Goal: Transaction & Acquisition: Purchase product/service

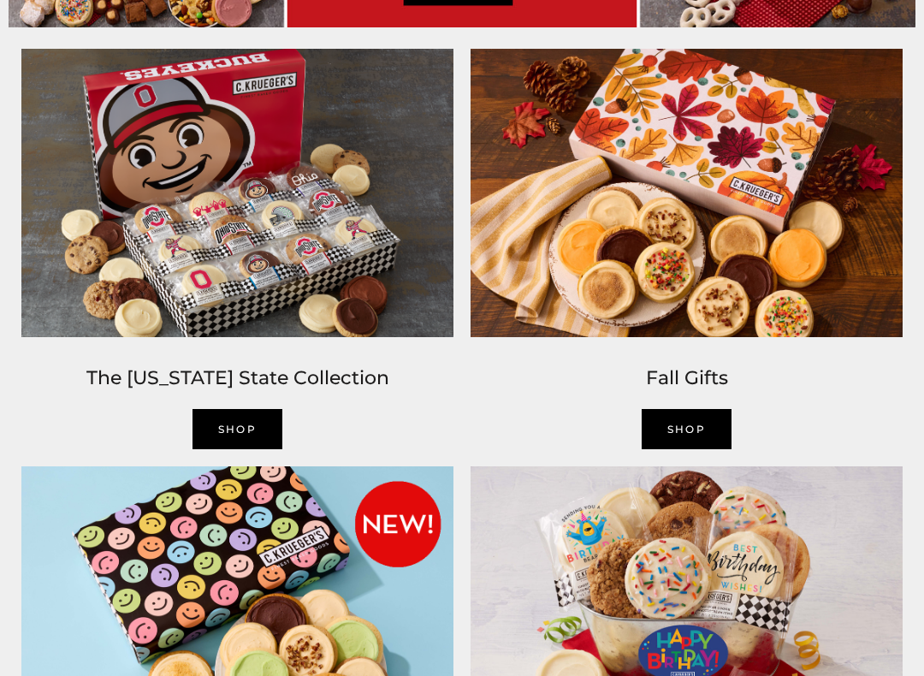
scroll to position [1013, 0]
click at [246, 428] on link "SHOP" at bounding box center [238, 429] width 91 height 40
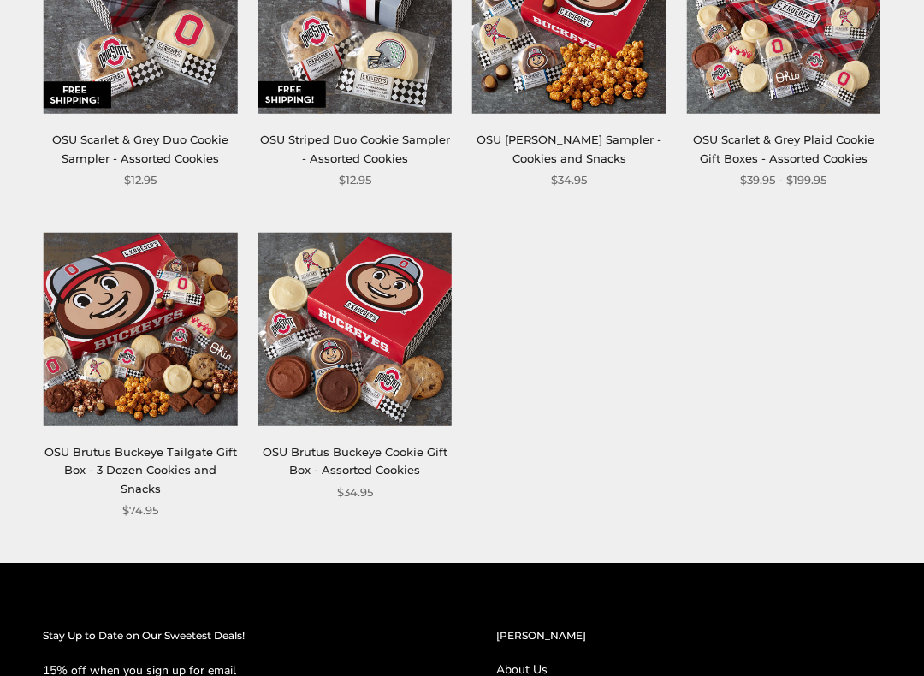
scroll to position [734, 0]
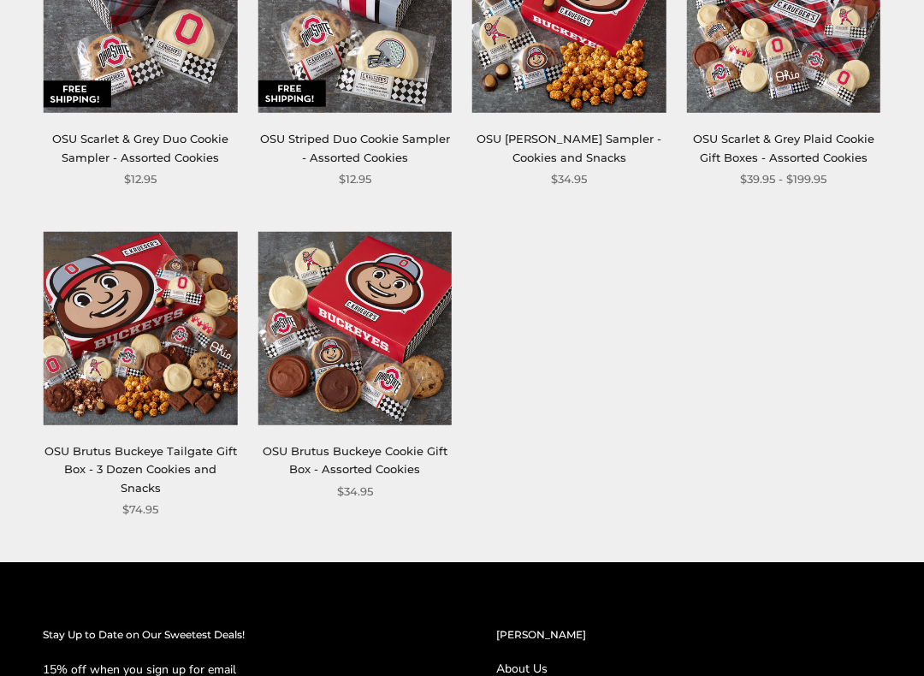
click at [149, 372] on img at bounding box center [141, 329] width 194 height 194
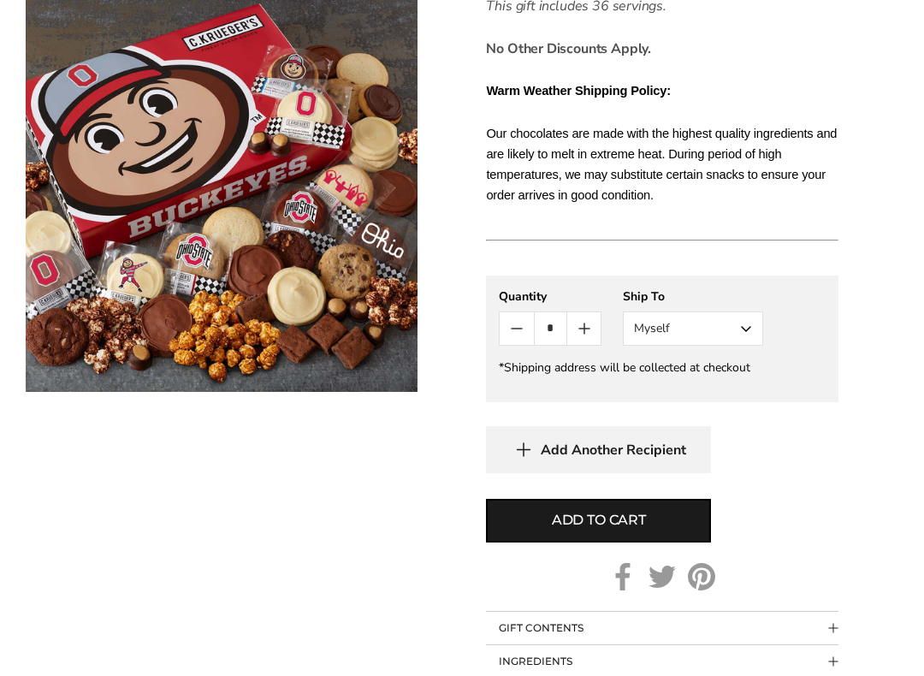
scroll to position [1088, 0]
click at [601, 511] on span "Add to cart" at bounding box center [599, 521] width 94 height 21
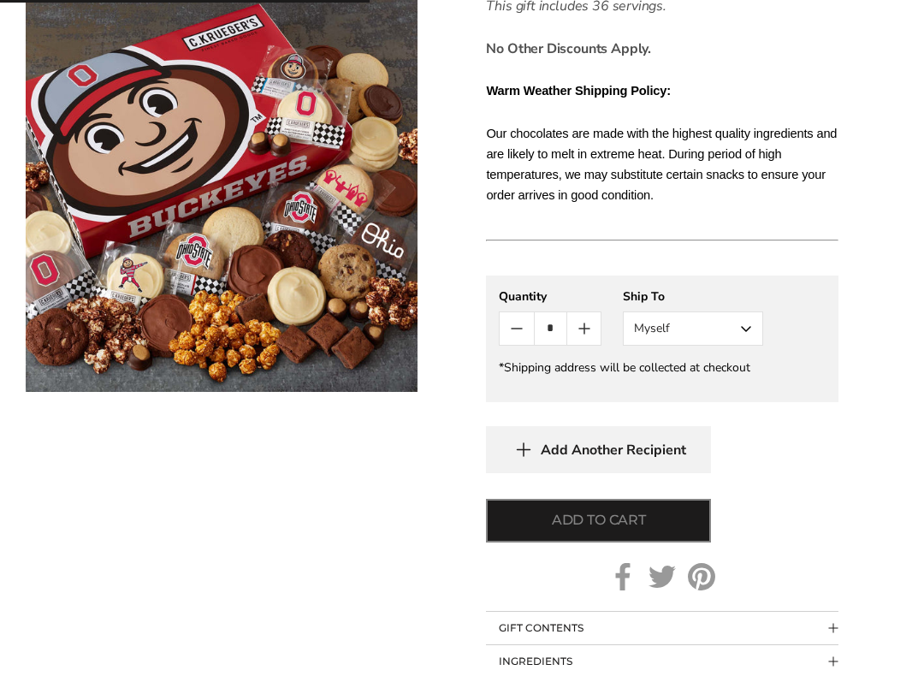
scroll to position [1089, 0]
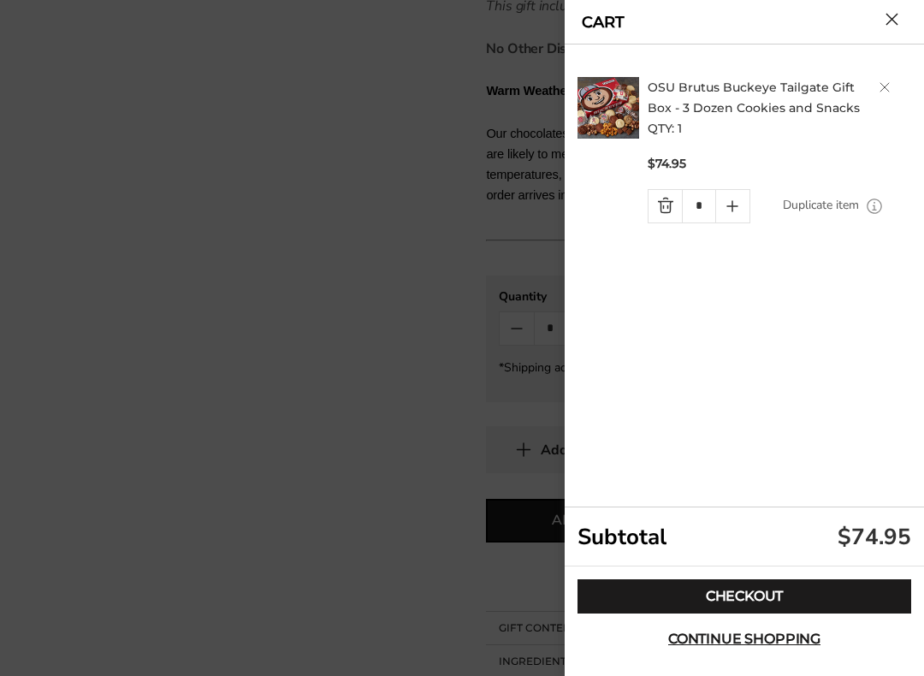
click at [743, 579] on link "Checkout" at bounding box center [745, 596] width 334 height 34
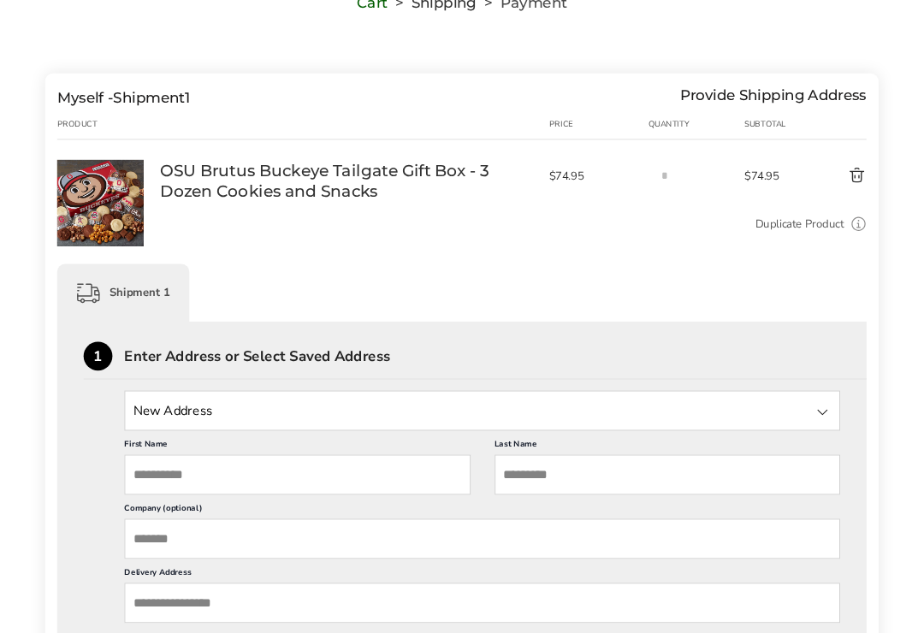
scroll to position [157, 0]
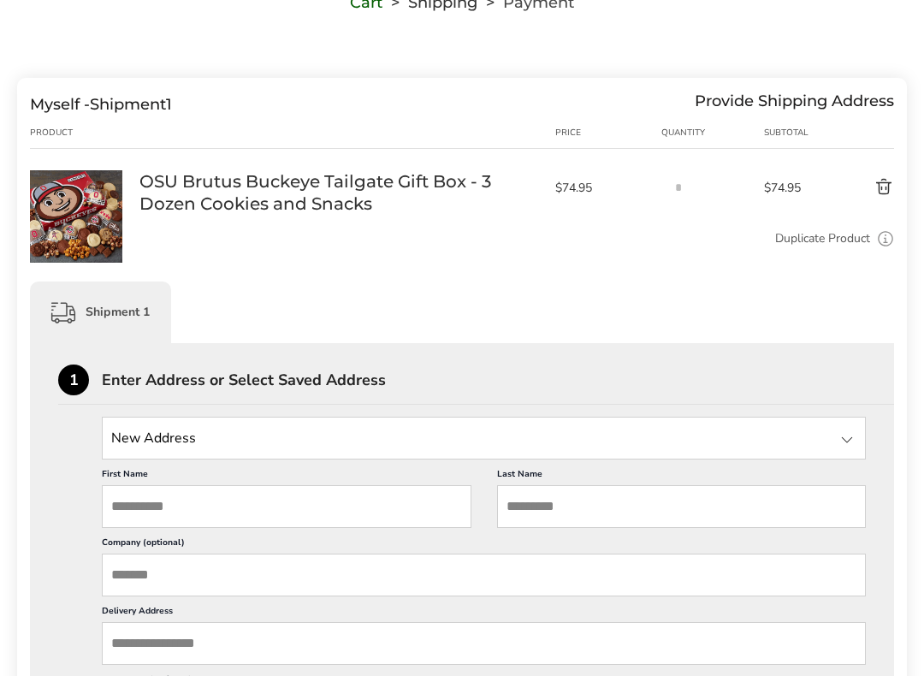
click at [140, 443] on input "State" at bounding box center [484, 438] width 764 height 43
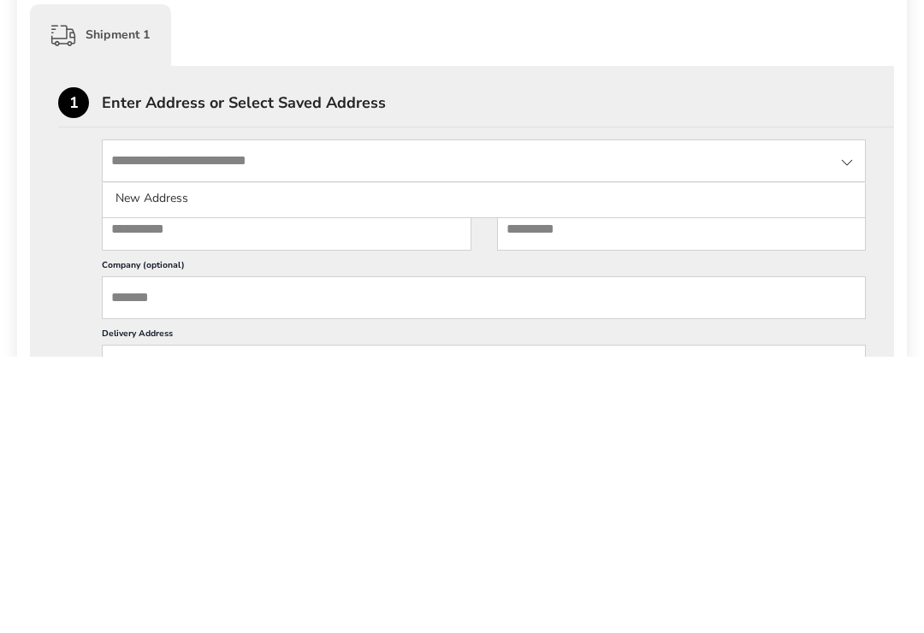
type input "**********"
type input "***"
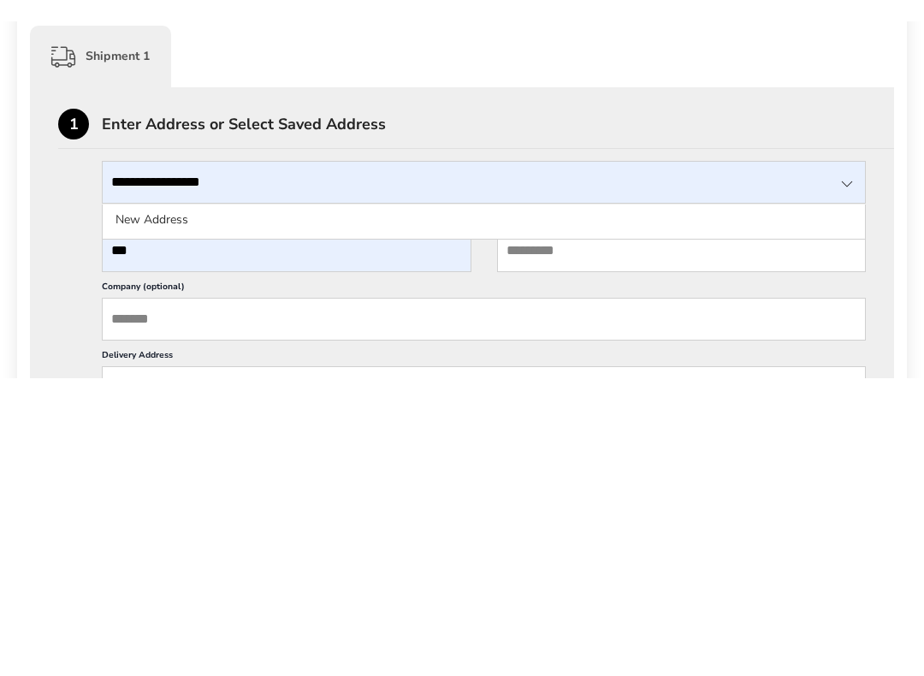
scroll to position [434, 0]
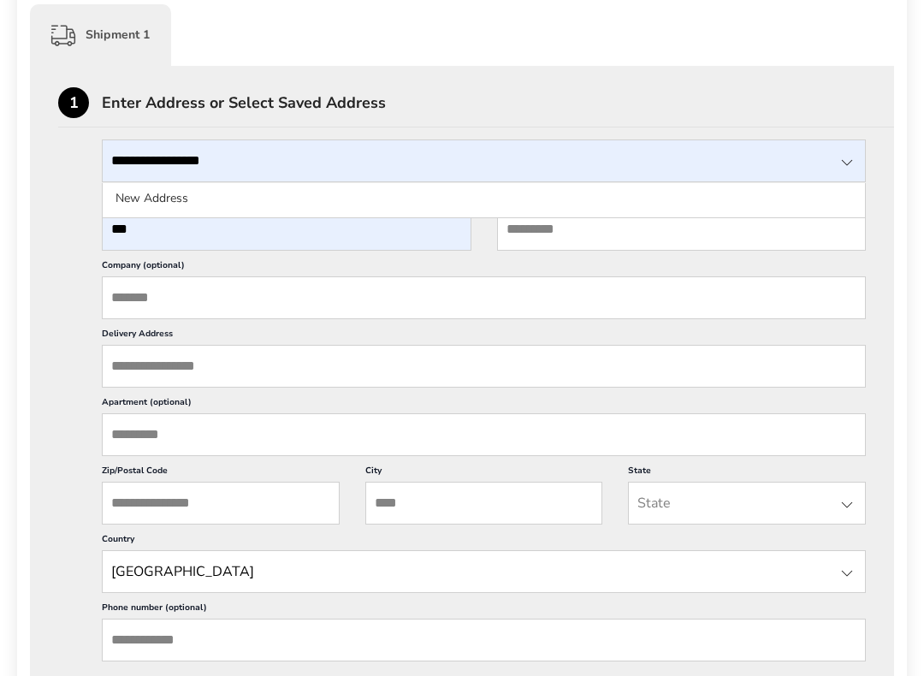
type input "*****"
type input "**********"
type input "*****"
type input "*******"
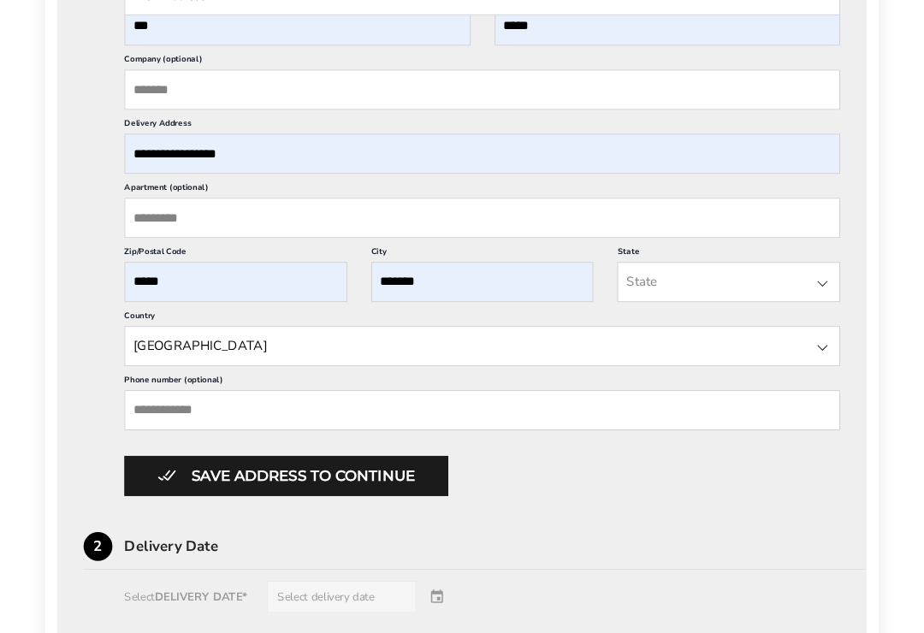
scroll to position [637, 0]
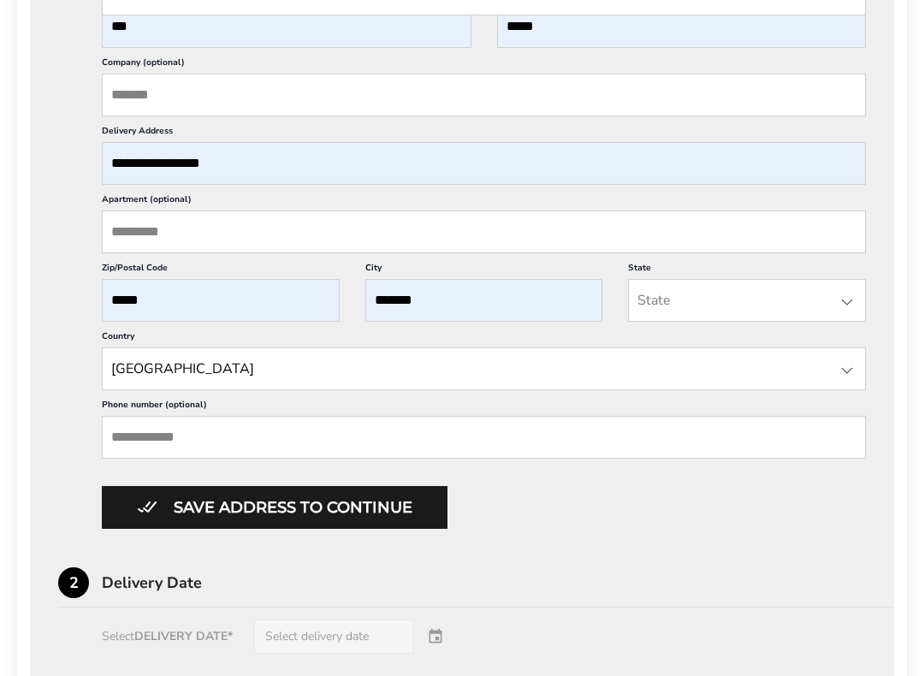
click at [133, 459] on input "Phone number (optional)" at bounding box center [484, 437] width 764 height 43
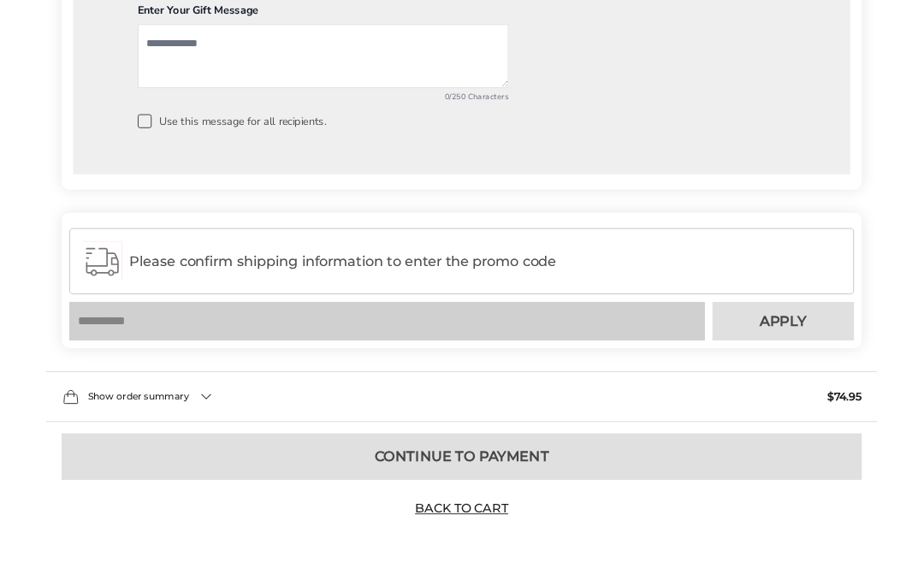
scroll to position [1554, 0]
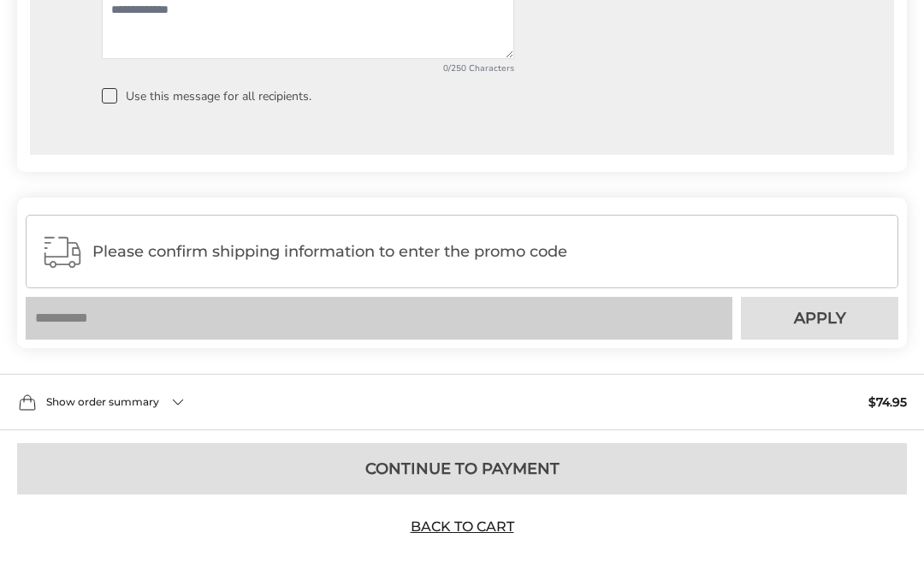
type input "**********"
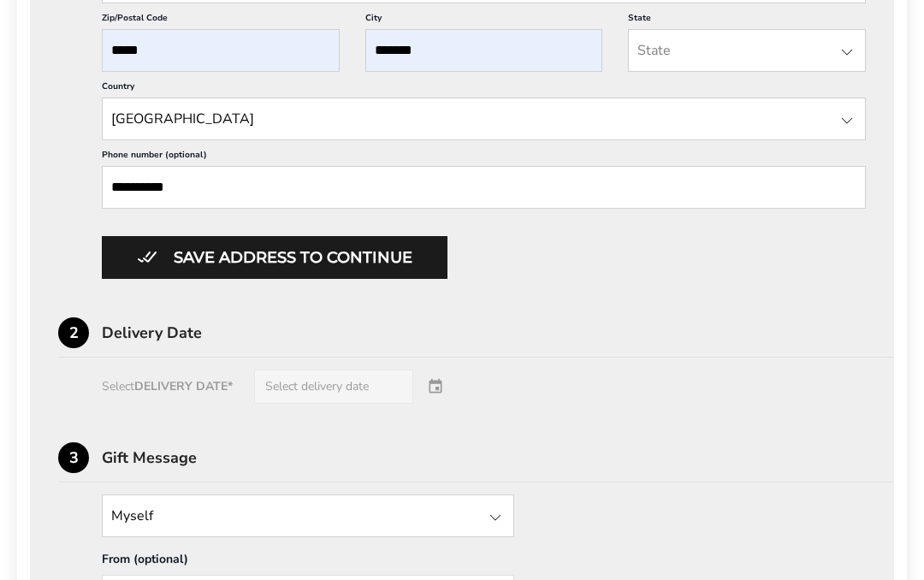
scroll to position [883, 0]
click at [265, 282] on button "Save address to continue" at bounding box center [275, 261] width 346 height 43
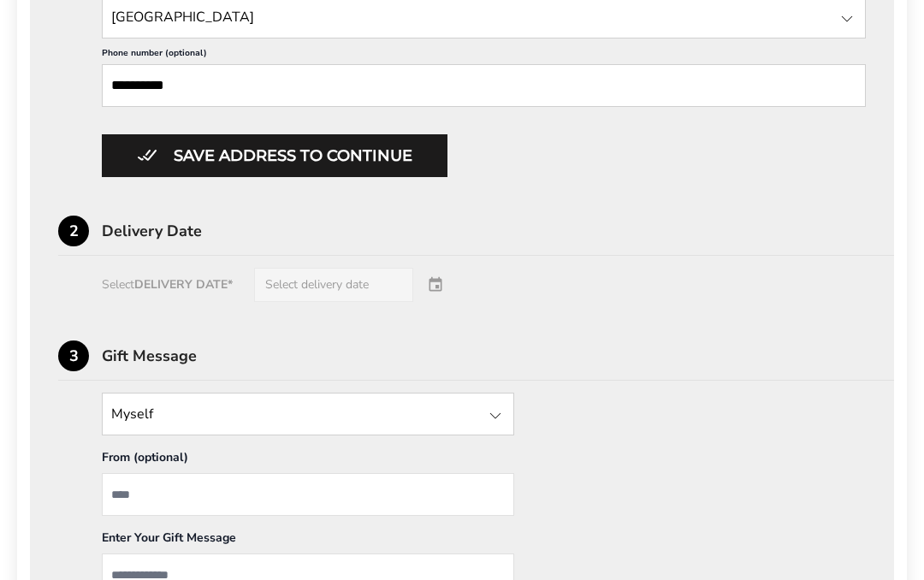
scroll to position [1009, 0]
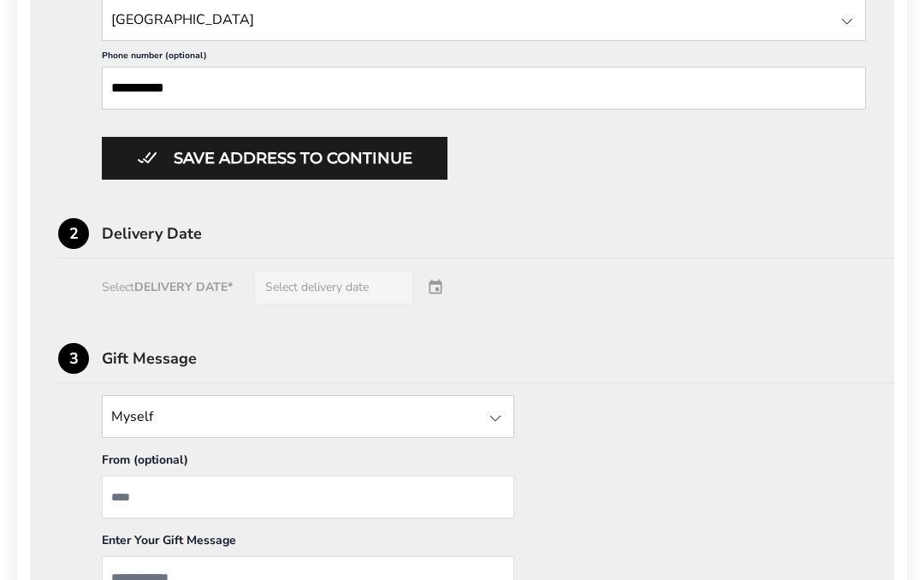
click at [416, 305] on div "Select DELIVERY DATE* Select delivery date" at bounding box center [462, 288] width 808 height 34
click at [444, 305] on div "Select DELIVERY DATE* Select delivery date" at bounding box center [462, 288] width 808 height 34
click at [370, 305] on div "Select DELIVERY DATE* Select delivery date" at bounding box center [462, 288] width 808 height 34
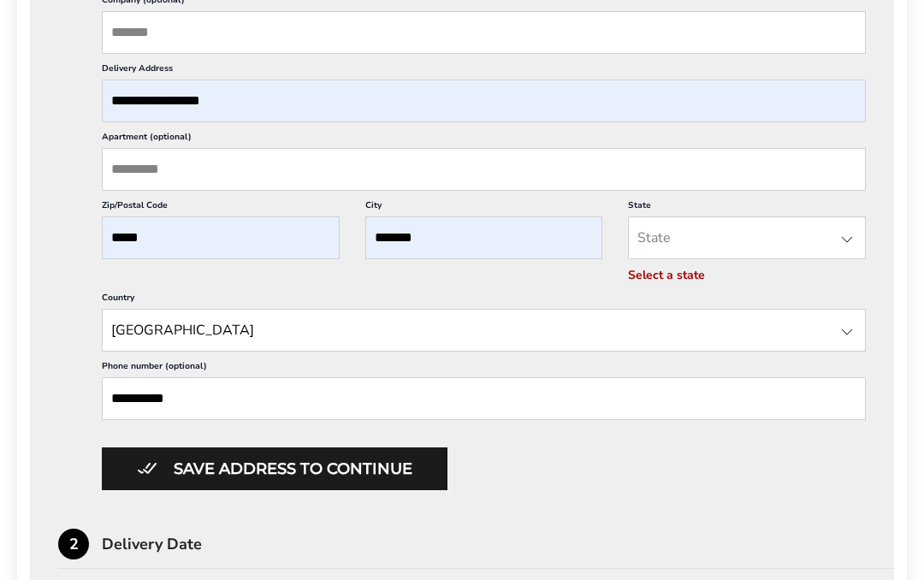
click at [660, 259] on input "State" at bounding box center [747, 237] width 238 height 43
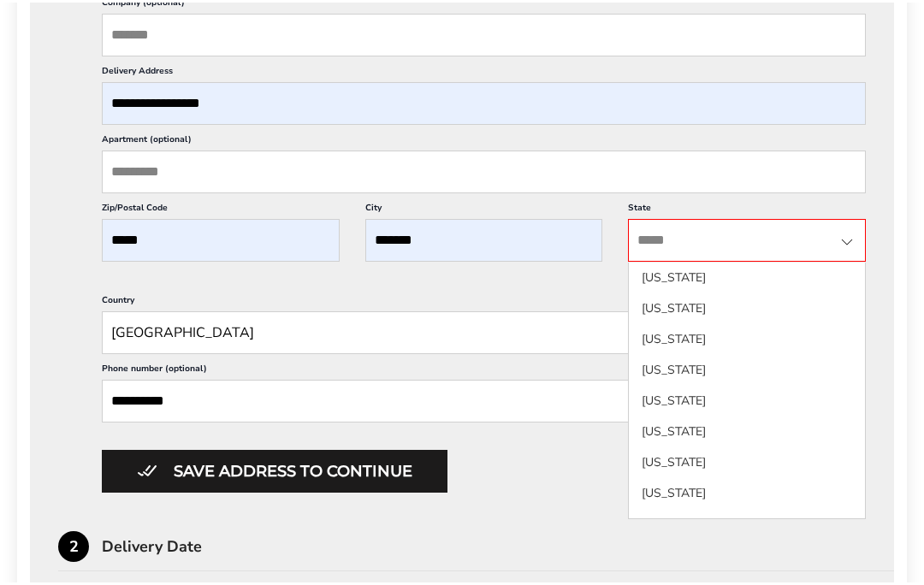
scroll to position [698, 0]
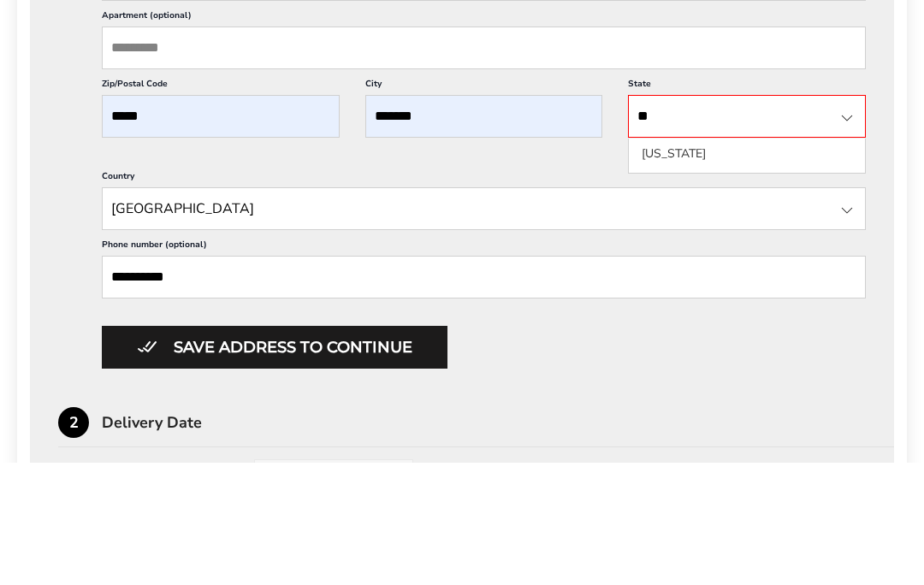
type input "**"
click at [659, 261] on li "Ohio" at bounding box center [747, 276] width 236 height 31
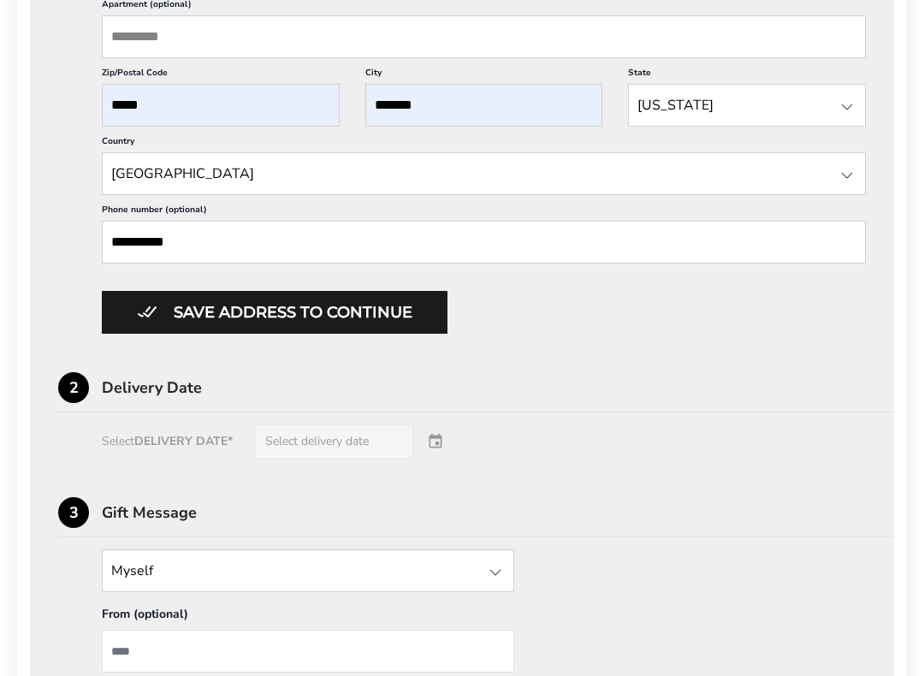
scroll to position [836, 0]
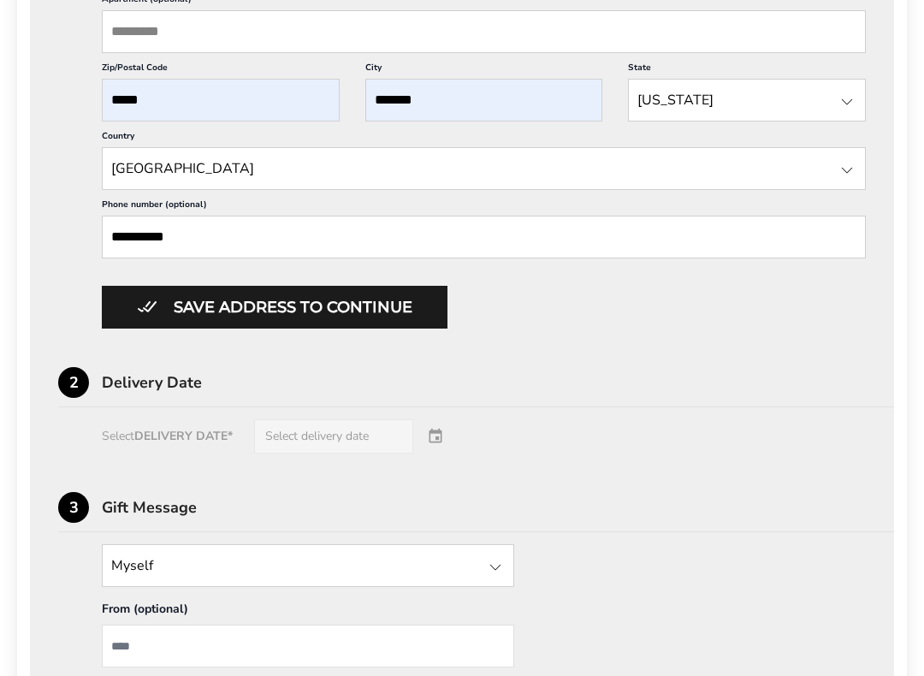
click at [259, 329] on button "Save address to continue" at bounding box center [275, 308] width 346 height 43
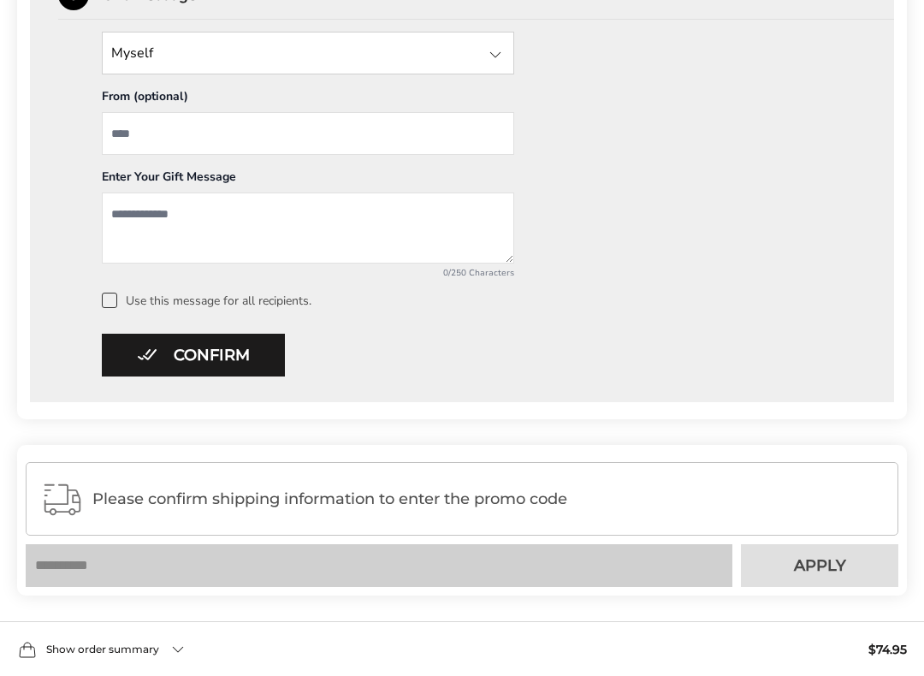
click at [552, 499] on span "Please confirm shipping information to enter the promo code" at bounding box center [487, 498] width 791 height 17
click at [805, 500] on span "Please confirm shipping information to enter the promo code" at bounding box center [487, 498] width 791 height 17
click at [728, 494] on div "Please confirm shipping information to enter the promo code" at bounding box center [462, 499] width 873 height 74
click at [374, 507] on span "Please confirm shipping information to enter the promo code" at bounding box center [487, 498] width 791 height 17
click at [373, 507] on span "Please confirm shipping information to enter the promo code" at bounding box center [487, 498] width 791 height 17
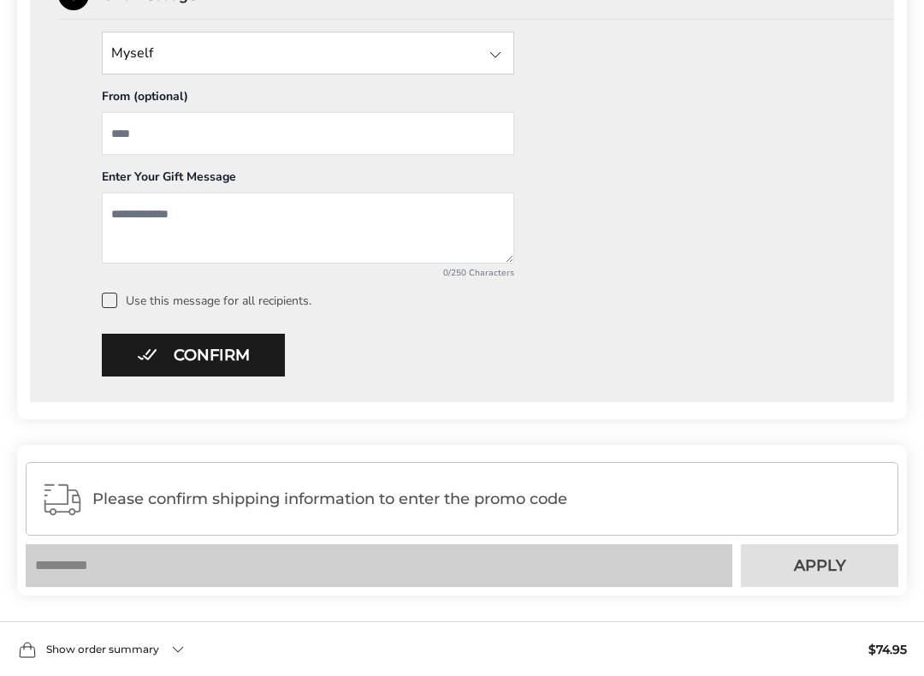
click at [333, 502] on span "Please confirm shipping information to enter the promo code" at bounding box center [487, 498] width 791 height 17
click at [319, 506] on span "Please confirm shipping information to enter the promo code" at bounding box center [487, 498] width 791 height 17
click at [191, 361] on button "Confirm" at bounding box center [193, 355] width 183 height 43
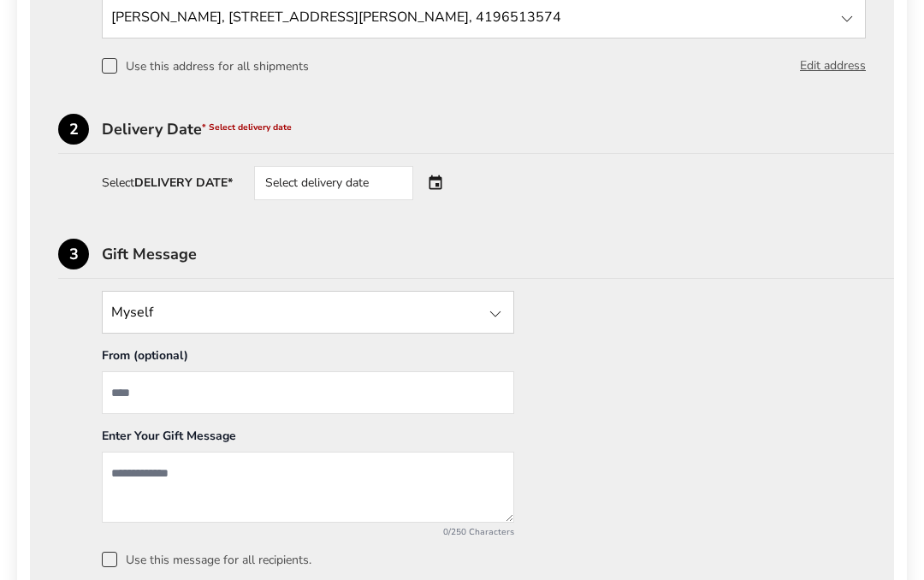
scroll to position [577, 0]
click at [442, 193] on div "Select delivery date" at bounding box center [357, 184] width 207 height 34
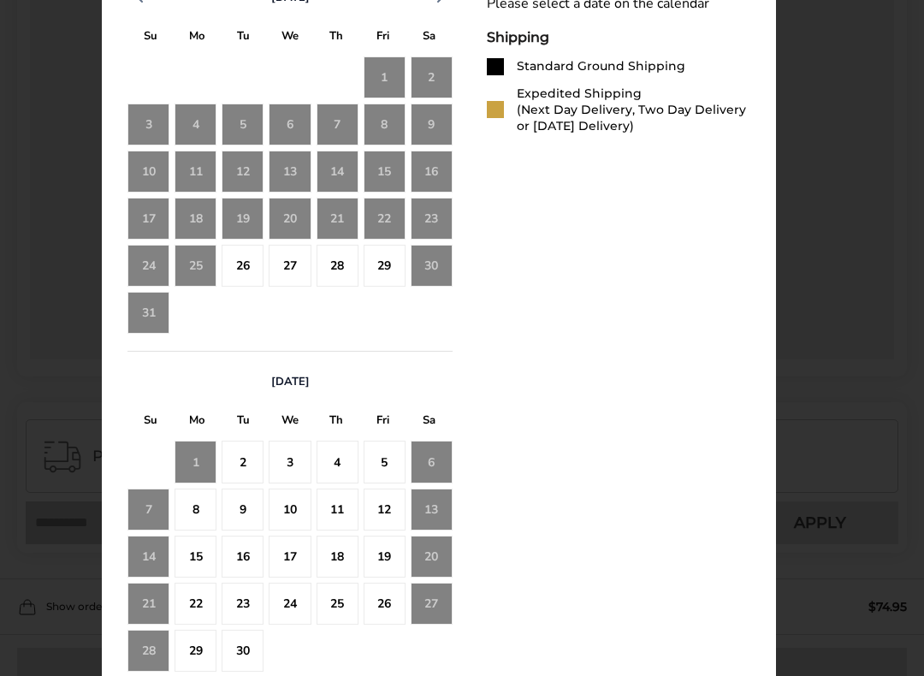
scroll to position [879, 0]
click at [197, 471] on div "1" at bounding box center [196, 462] width 42 height 42
click at [204, 469] on div "1" at bounding box center [196, 462] width 42 height 42
click at [254, 465] on div "2" at bounding box center [243, 462] width 42 height 42
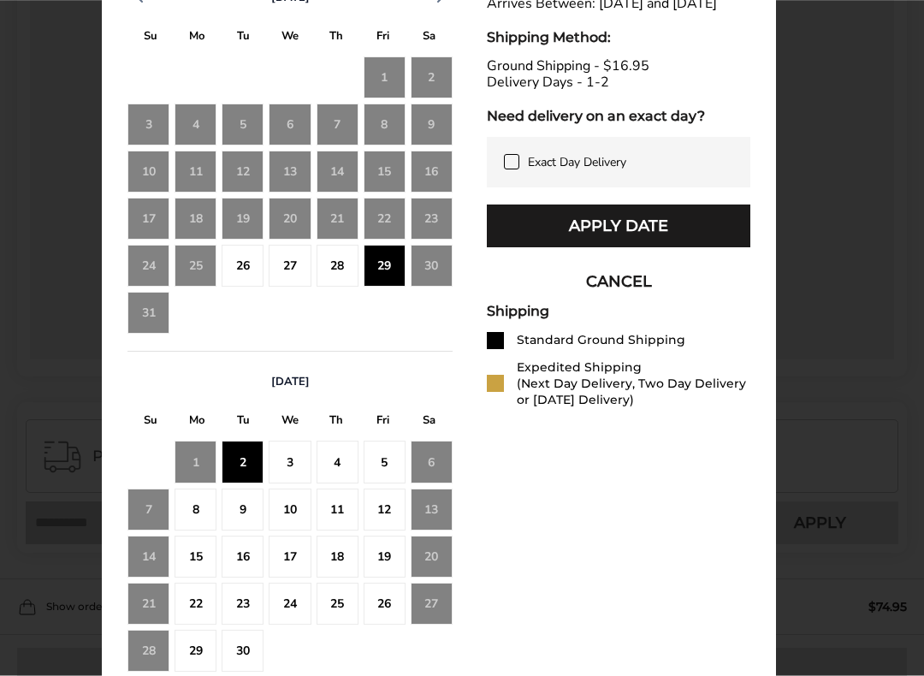
scroll to position [880, 0]
click at [614, 244] on button "Apply Date" at bounding box center [619, 225] width 264 height 43
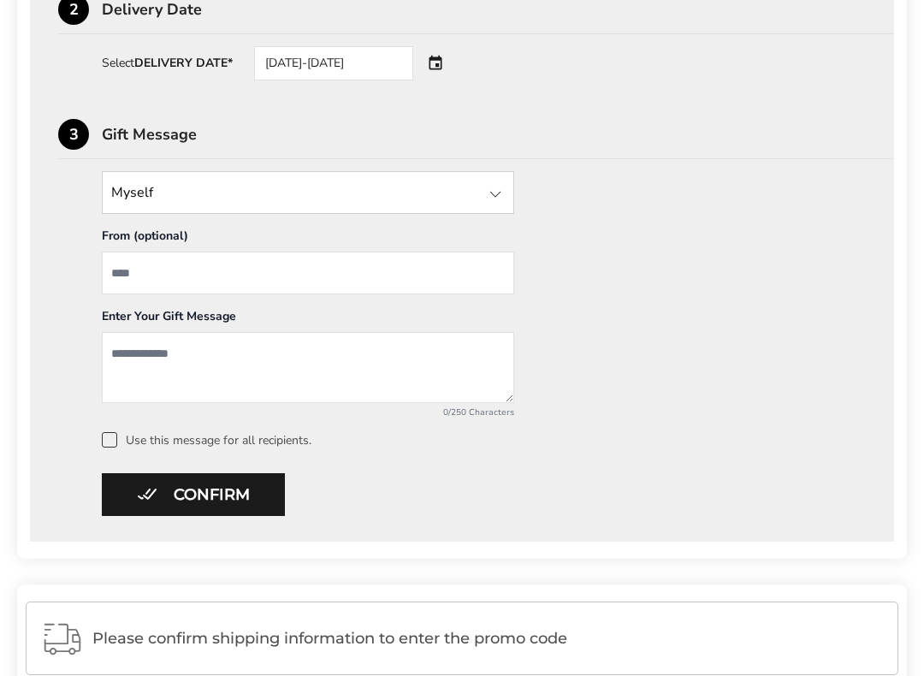
scroll to position [697, 0]
click at [498, 201] on div at bounding box center [495, 194] width 21 height 21
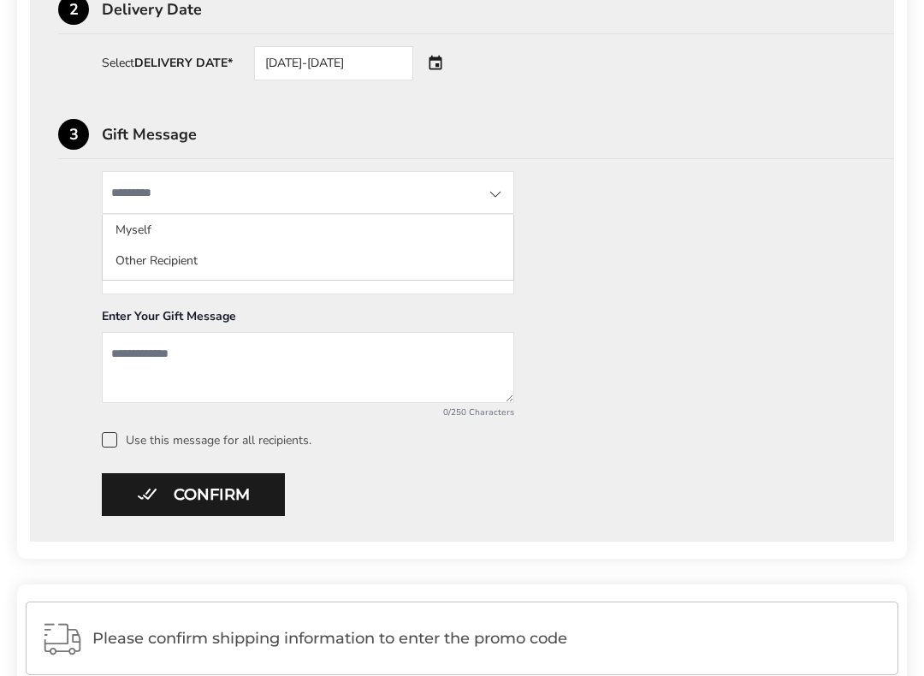
click at [146, 246] on li "Myself" at bounding box center [308, 261] width 411 height 31
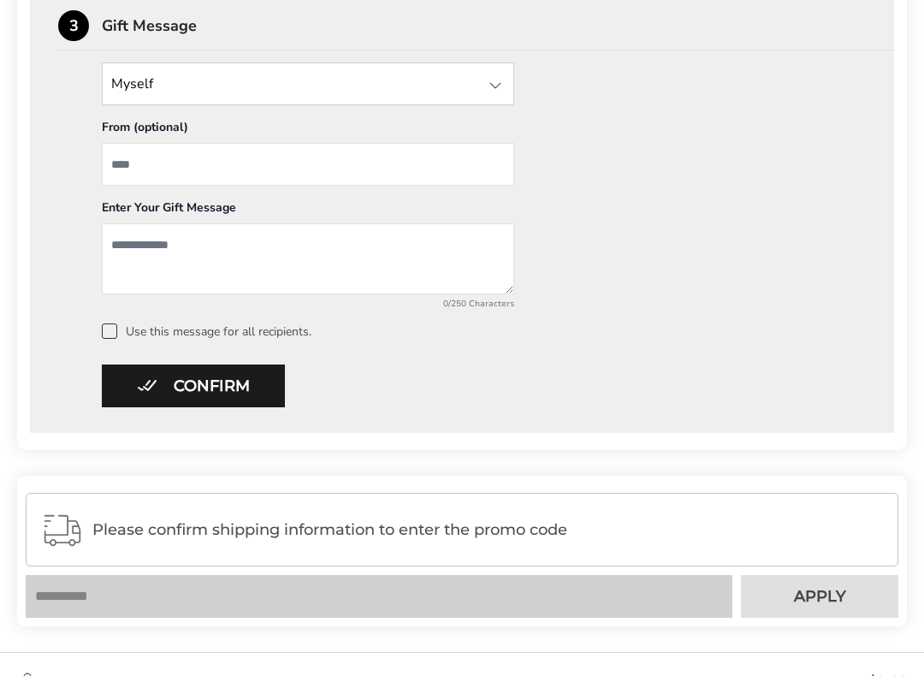
scroll to position [807, 0]
click at [116, 335] on span at bounding box center [109, 330] width 15 height 15
click at [184, 394] on button "Confirm" at bounding box center [193, 385] width 183 height 43
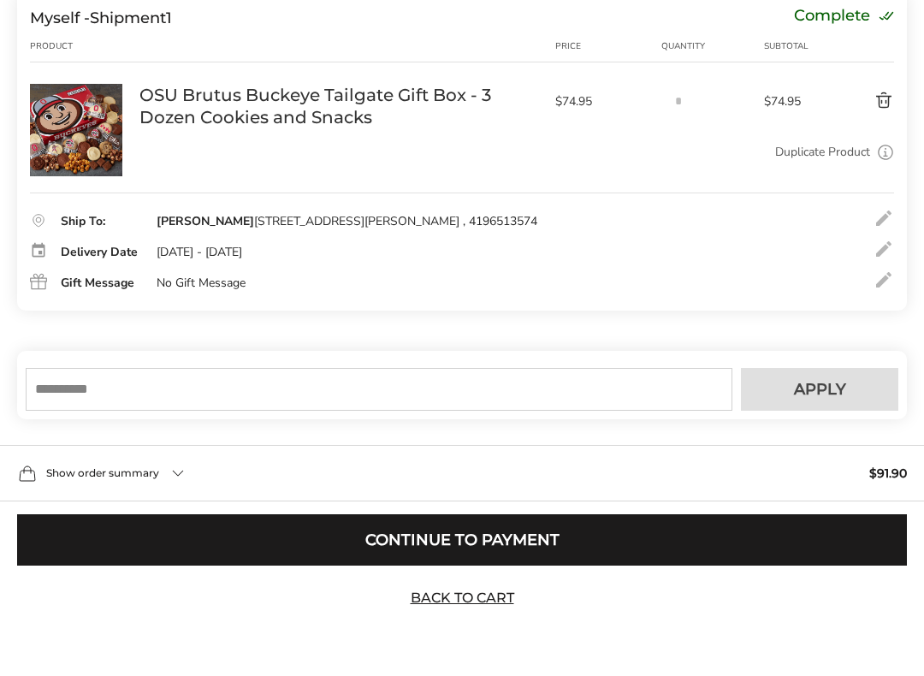
click at [80, 387] on input "text" at bounding box center [379, 389] width 707 height 43
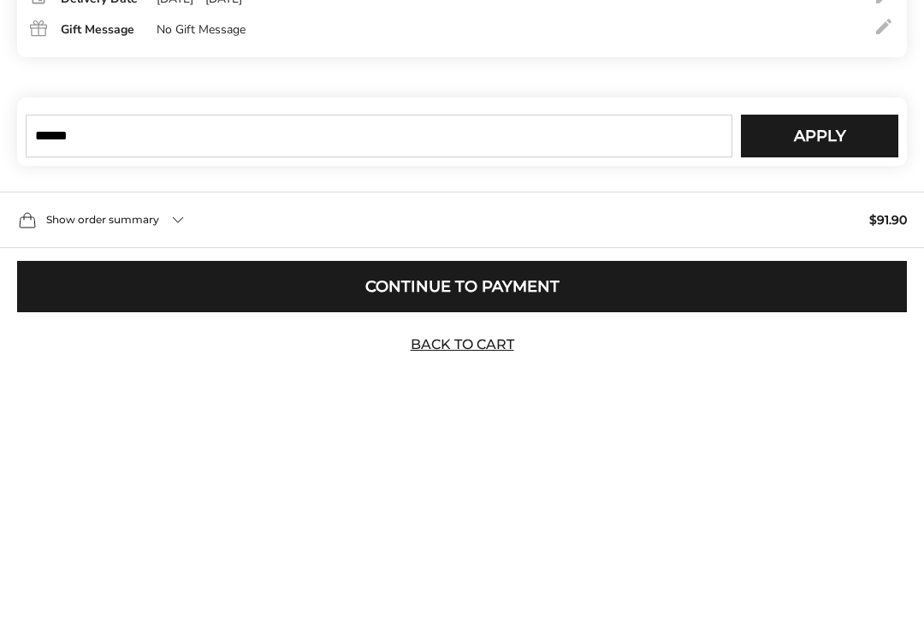
type input "******"
click at [817, 352] on span "Apply" at bounding box center [820, 359] width 52 height 15
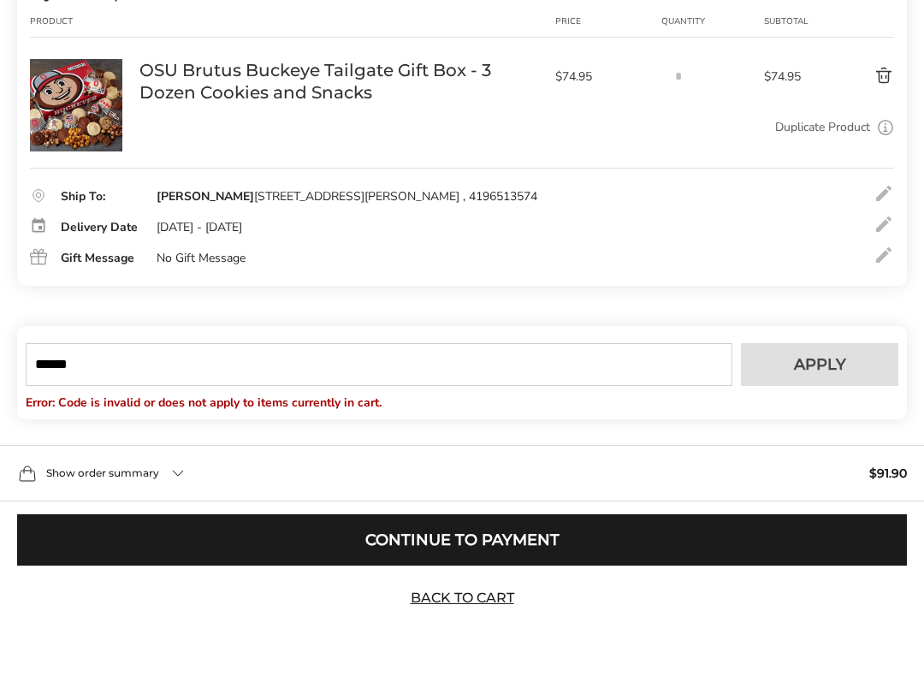
click at [50, 386] on input "******" at bounding box center [379, 364] width 707 height 43
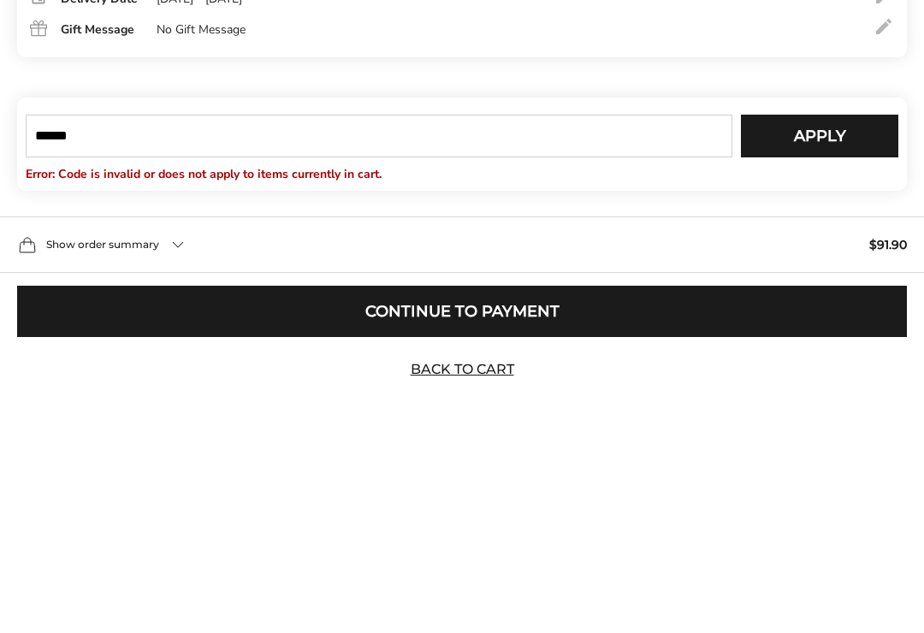
type input "******"
click at [820, 352] on span "Apply" at bounding box center [820, 359] width 52 height 15
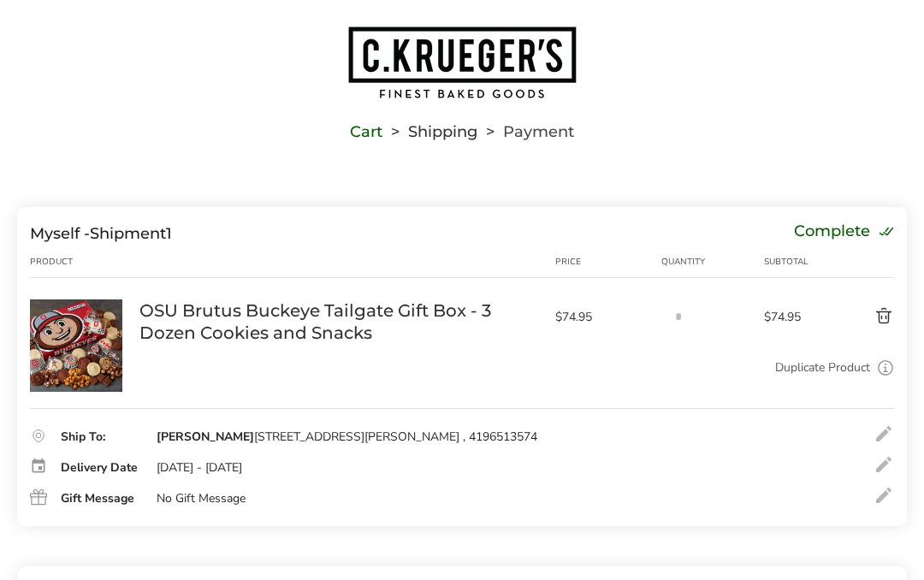
scroll to position [0, 0]
